Goal: Find contact information: Find phone

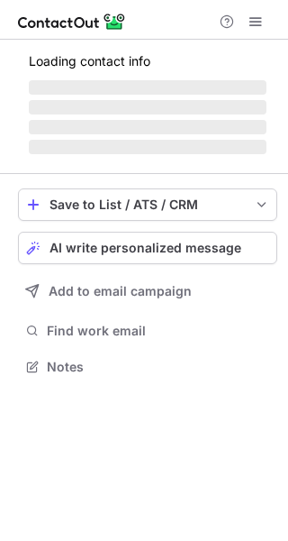
scroll to position [423, 288]
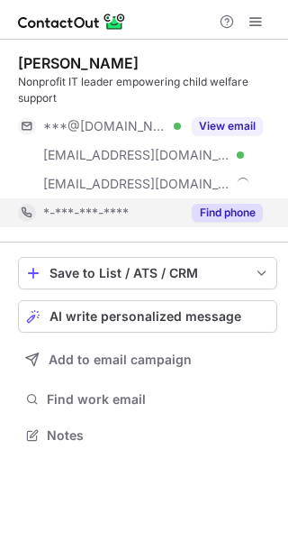
click at [233, 206] on button "Find phone" at bounding box center [227, 213] width 71 height 18
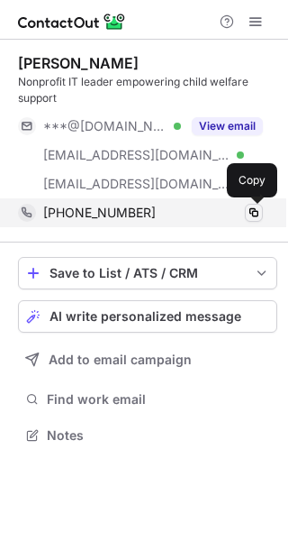
click at [251, 214] on span at bounding box center [254, 213] width 14 height 14
